Goal: Communication & Community: Ask a question

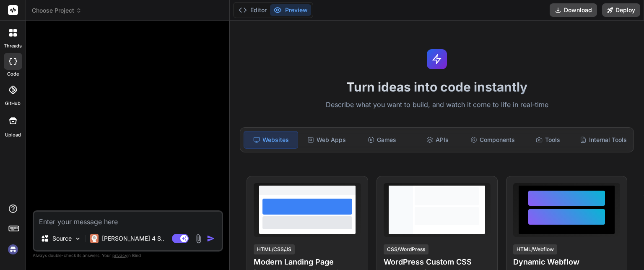
click at [76, 11] on icon at bounding box center [79, 11] width 6 height 6
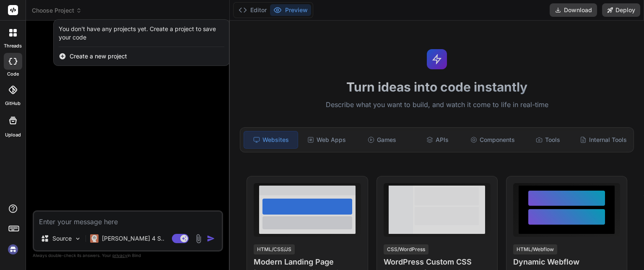
click at [12, 254] on img at bounding box center [13, 249] width 14 height 14
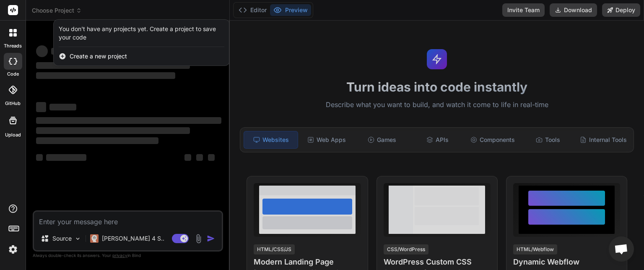
click at [77, 11] on div at bounding box center [322, 135] width 644 height 270
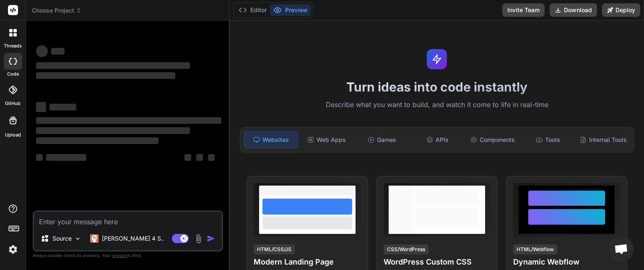
click at [77, 10] on icon at bounding box center [79, 11] width 6 height 6
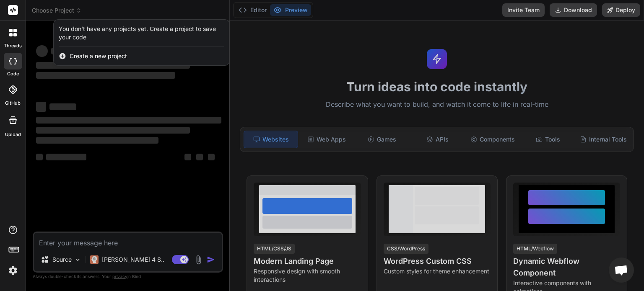
click at [126, 158] on div at bounding box center [322, 145] width 644 height 291
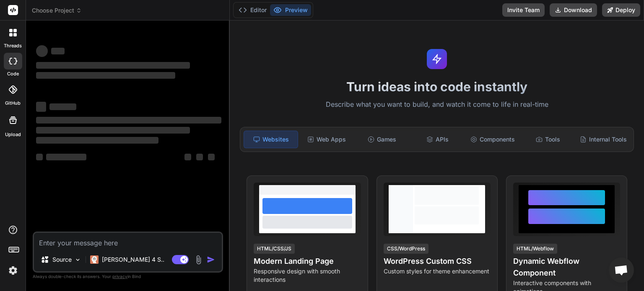
click at [79, 9] on icon at bounding box center [79, 8] width 3 height 1
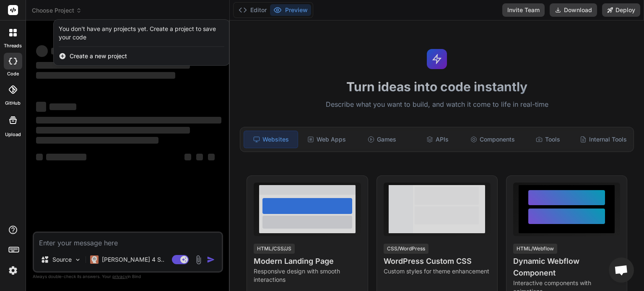
click at [79, 9] on div at bounding box center [322, 145] width 644 height 291
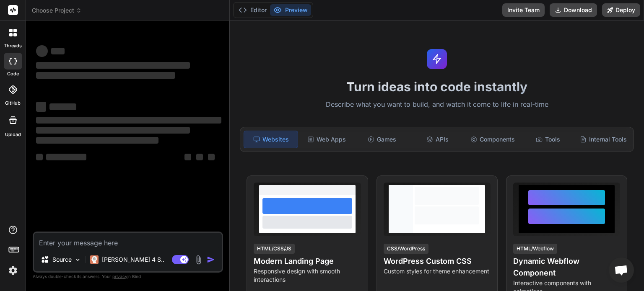
click at [79, 10] on icon at bounding box center [79, 11] width 6 height 6
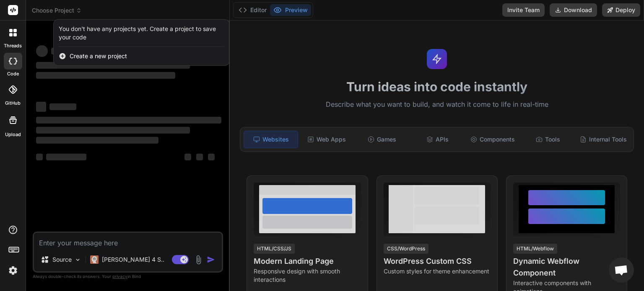
click at [131, 192] on div at bounding box center [322, 145] width 644 height 291
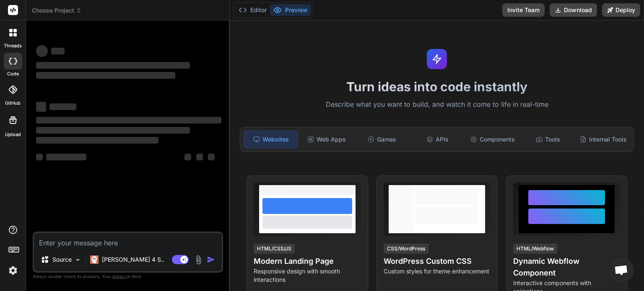
click at [13, 268] on img at bounding box center [13, 271] width 14 height 14
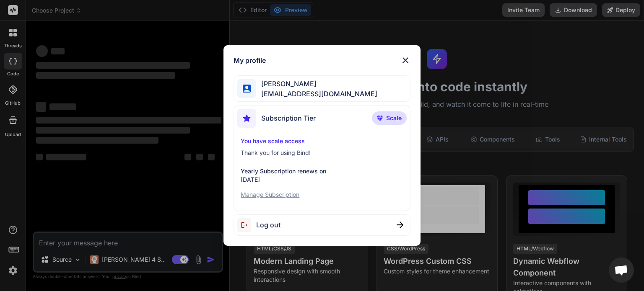
click at [405, 59] on img at bounding box center [405, 60] width 10 height 10
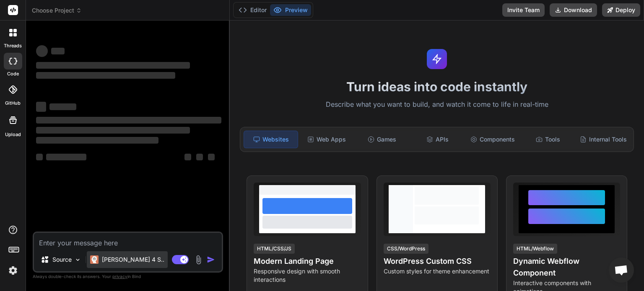
click at [115, 259] on p "Claude 4 S.." at bounding box center [133, 260] width 62 height 8
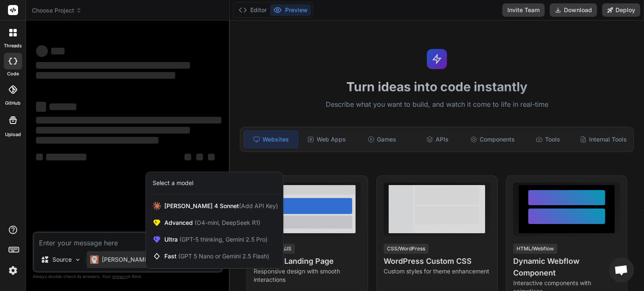
click at [95, 208] on div at bounding box center [322, 145] width 644 height 291
type textarea "x"
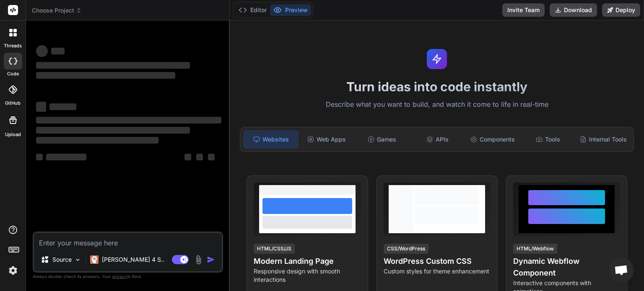
click at [79, 12] on icon at bounding box center [79, 11] width 3 height 1
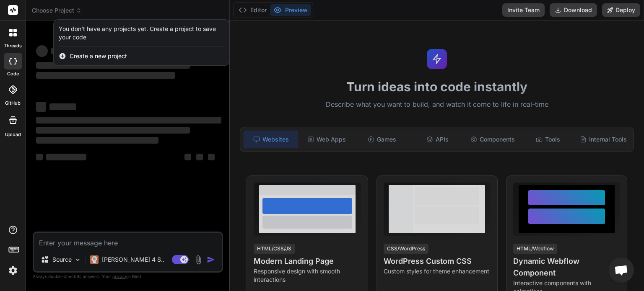
click at [90, 169] on div at bounding box center [322, 145] width 644 height 291
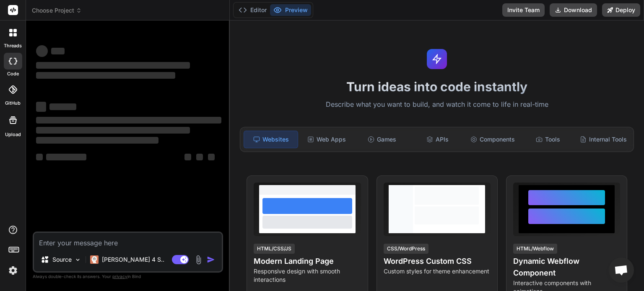
click at [79, 12] on icon at bounding box center [79, 11] width 3 height 1
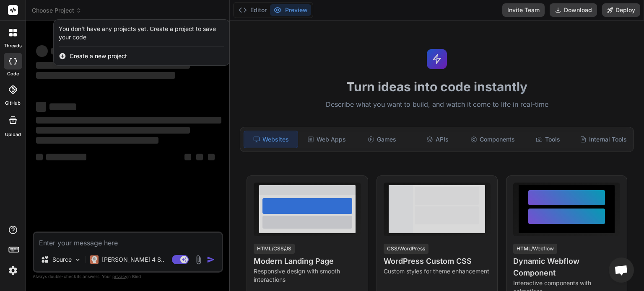
click at [86, 175] on div at bounding box center [322, 145] width 644 height 291
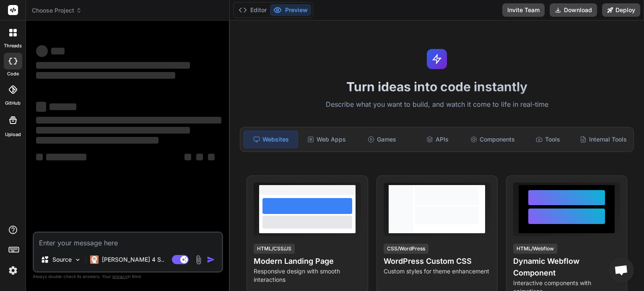
drag, startPoint x: 125, startPoint y: 0, endPoint x: 182, endPoint y: 181, distance: 189.6
click at [182, 181] on div "‌ ‌ ‌ ‌ ‌ ‌ ‌ ‌ ‌ ‌ ‌ ‌ ‌ ‌" at bounding box center [128, 129] width 189 height 205
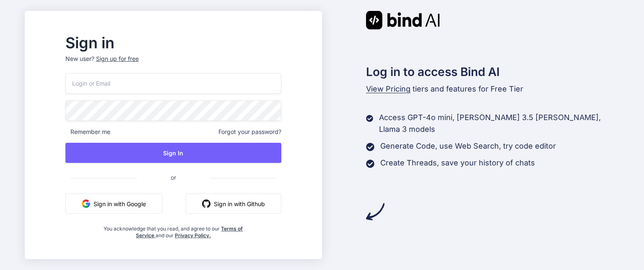
click at [104, 88] on input "email" at bounding box center [173, 83] width 216 height 21
type input "schedule@speedysystems.com.au"
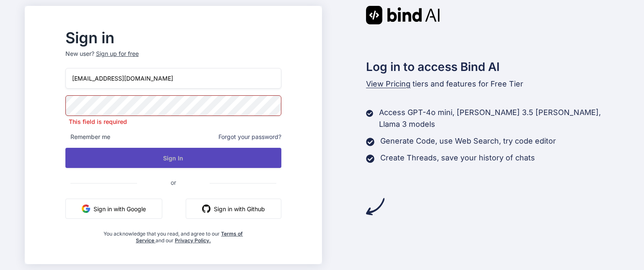
click at [201, 156] on button "Sign In" at bounding box center [173, 158] width 216 height 20
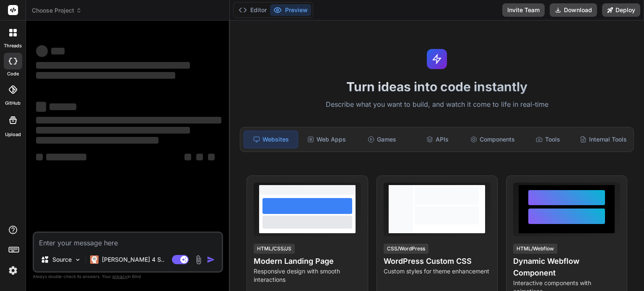
type textarea "x"
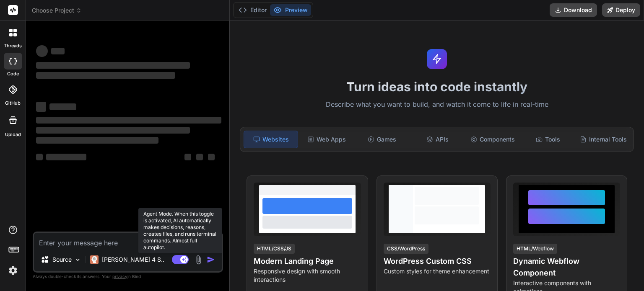
click at [174, 260] on rect at bounding box center [180, 259] width 17 height 9
type textarea "x"
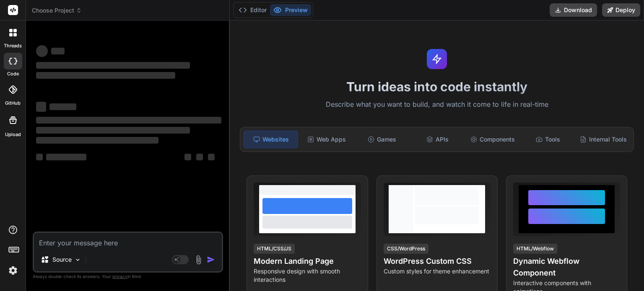
click at [80, 12] on icon at bounding box center [79, 11] width 6 height 6
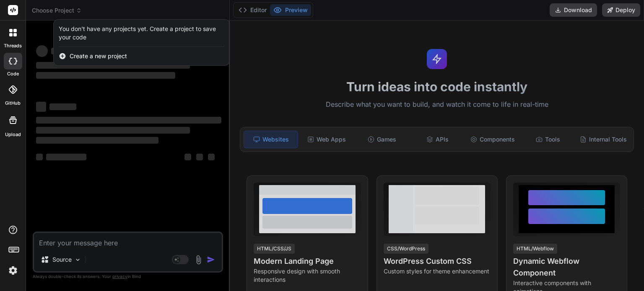
drag, startPoint x: 75, startPoint y: 155, endPoint x: 26, endPoint y: 227, distance: 87.8
click at [75, 156] on div at bounding box center [322, 145] width 644 height 291
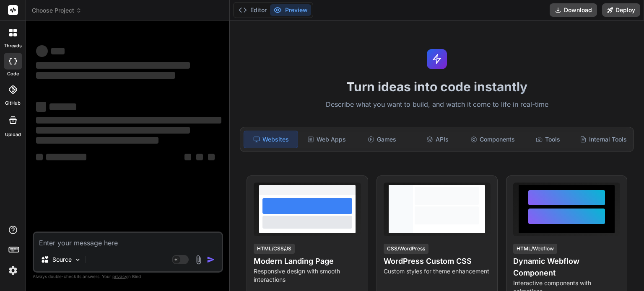
click at [12, 276] on img at bounding box center [13, 271] width 14 height 14
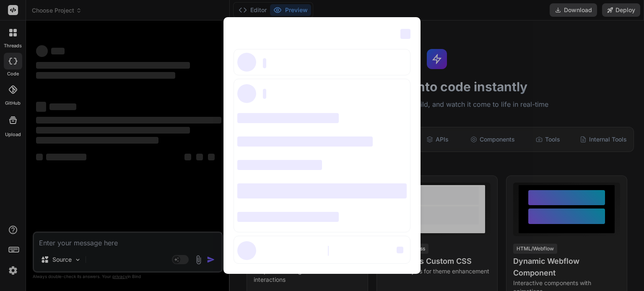
click at [408, 36] on span "‌" at bounding box center [405, 34] width 10 height 10
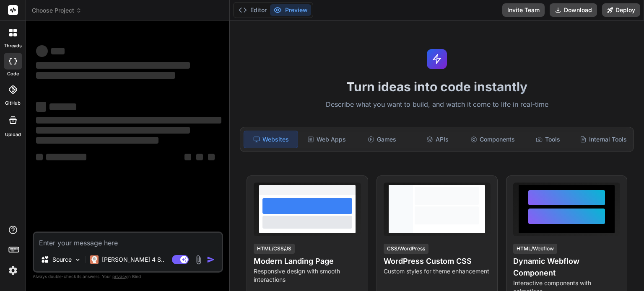
type textarea "x"
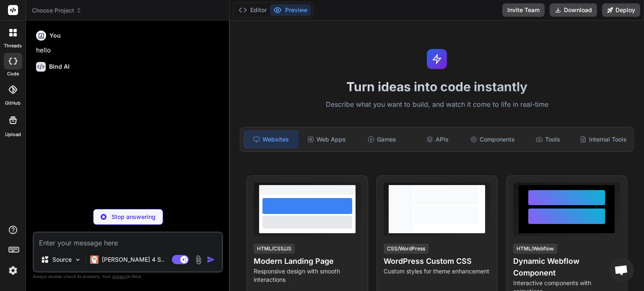
click at [78, 9] on icon at bounding box center [79, 8] width 3 height 1
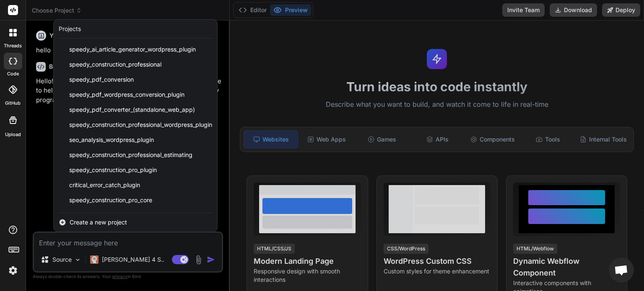
click at [78, 9] on div at bounding box center [322, 145] width 644 height 291
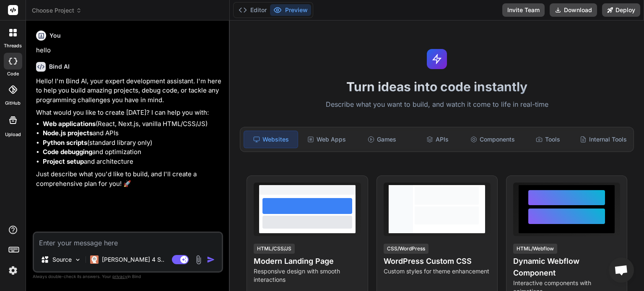
click at [78, 10] on icon at bounding box center [79, 11] width 6 height 6
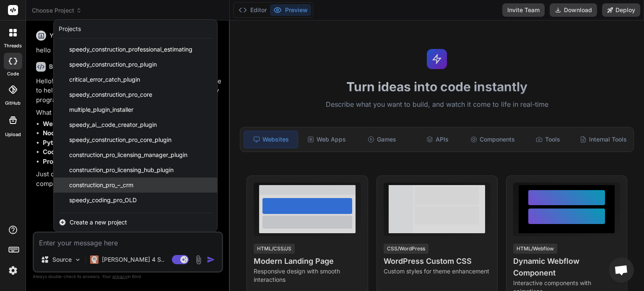
scroll to position [119, 0]
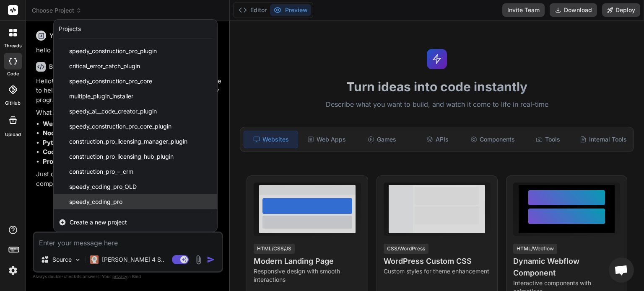
click at [101, 201] on span "speedy_coding_pro" at bounding box center [95, 202] width 53 height 8
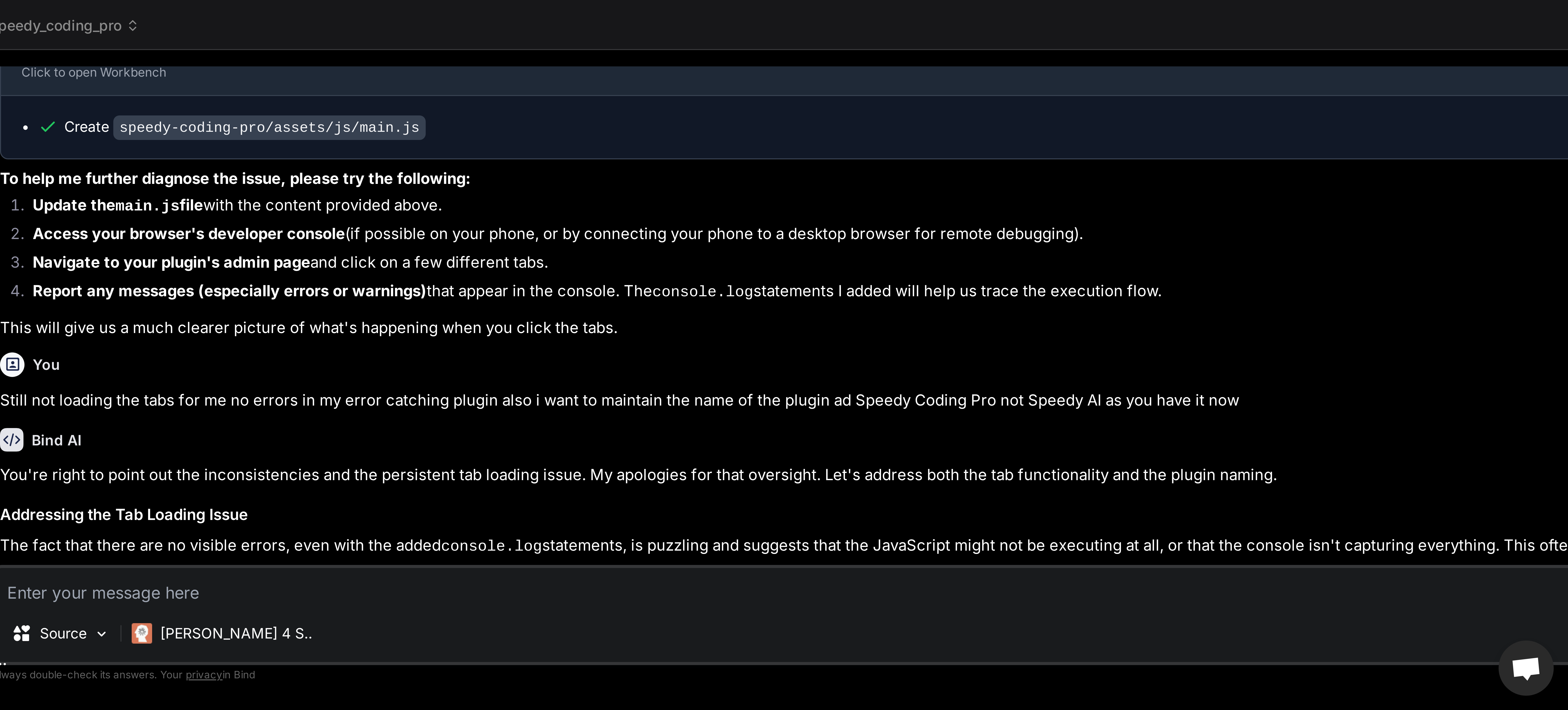
scroll to position [5, 0]
type textarea "x"
